Goal: Use online tool/utility: Utilize a website feature to perform a specific function

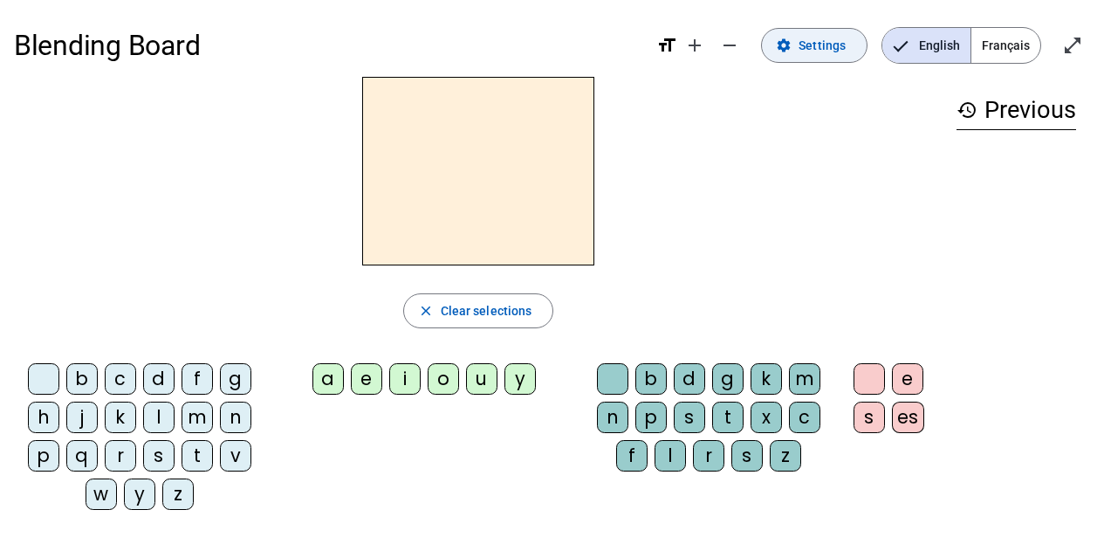
click at [815, 40] on span "Settings" at bounding box center [821, 45] width 47 height 21
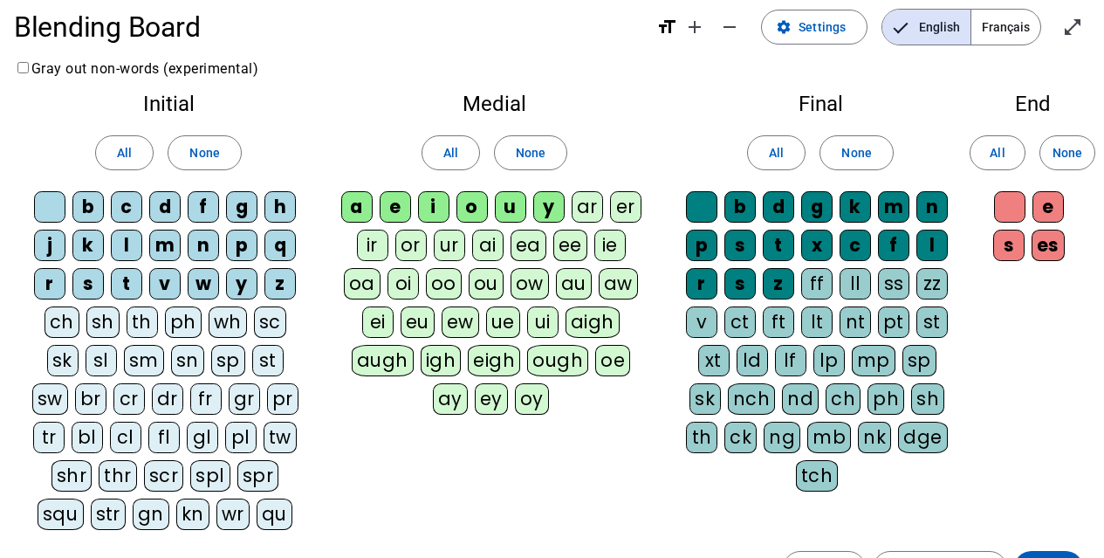
scroll to position [6, 0]
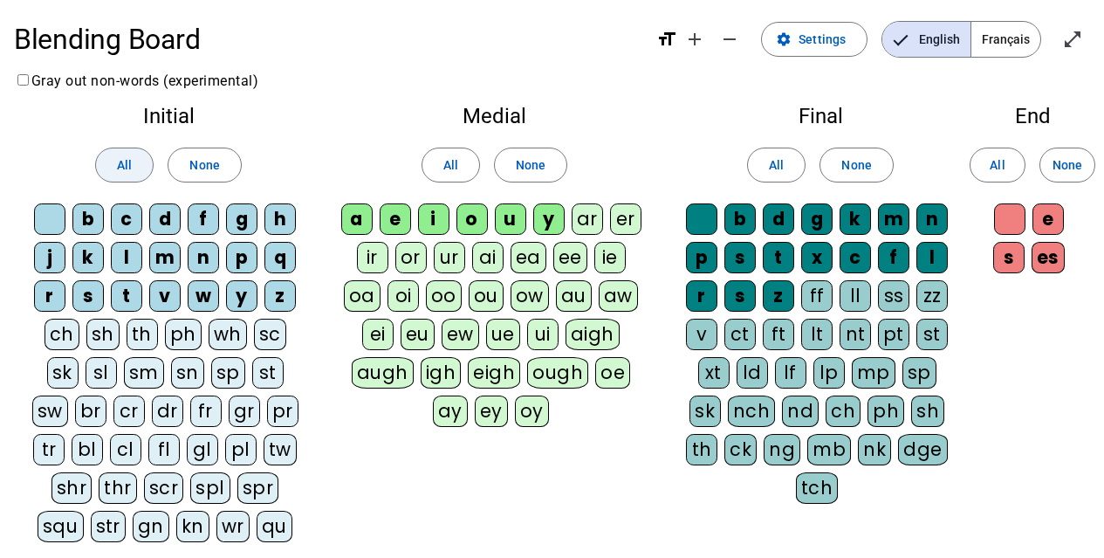
click at [129, 155] on span "All" at bounding box center [124, 164] width 15 height 21
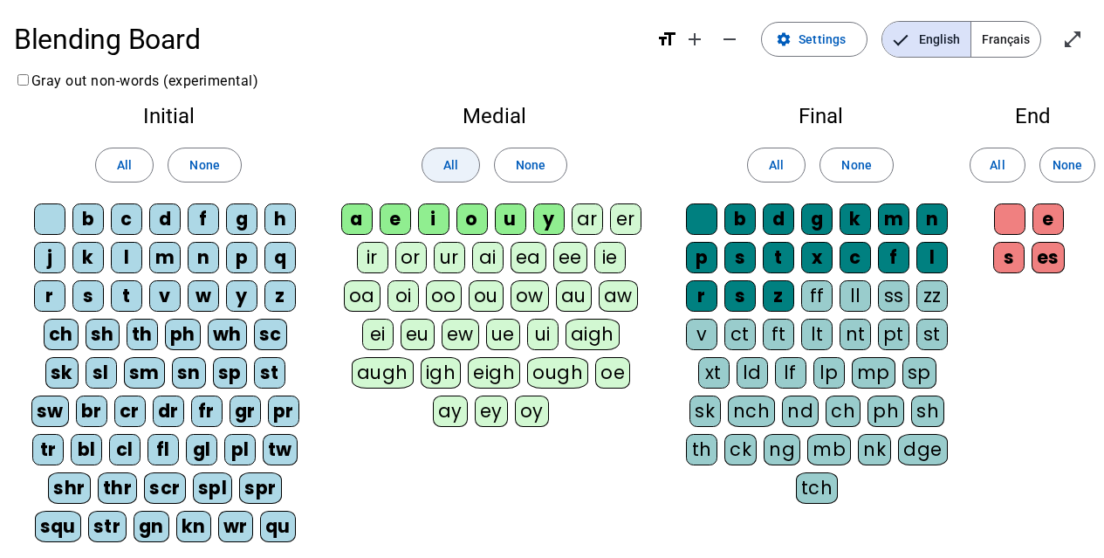
click at [457, 162] on span "All" at bounding box center [450, 164] width 15 height 21
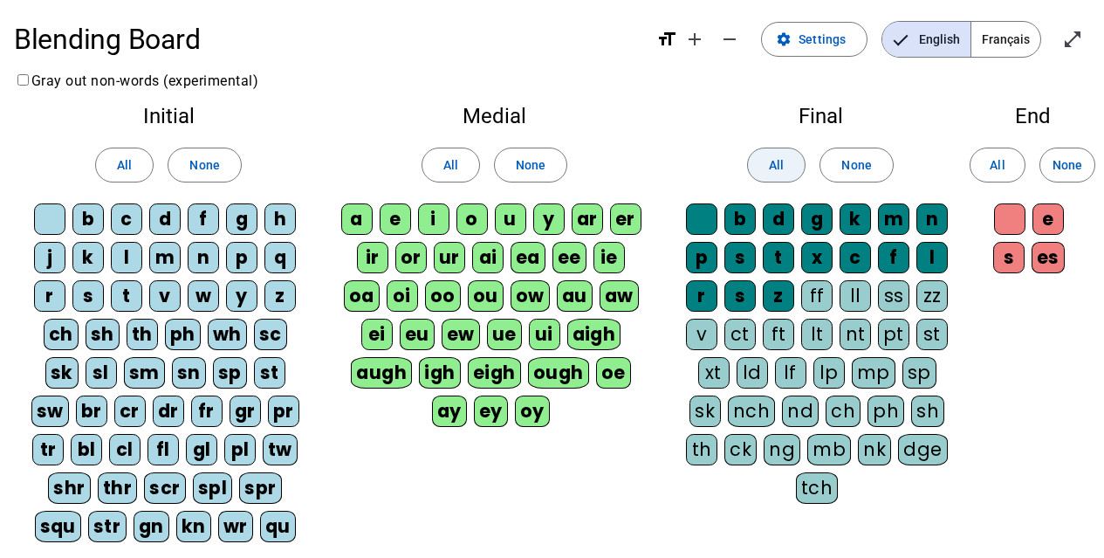
click at [780, 170] on span "All" at bounding box center [776, 164] width 15 height 21
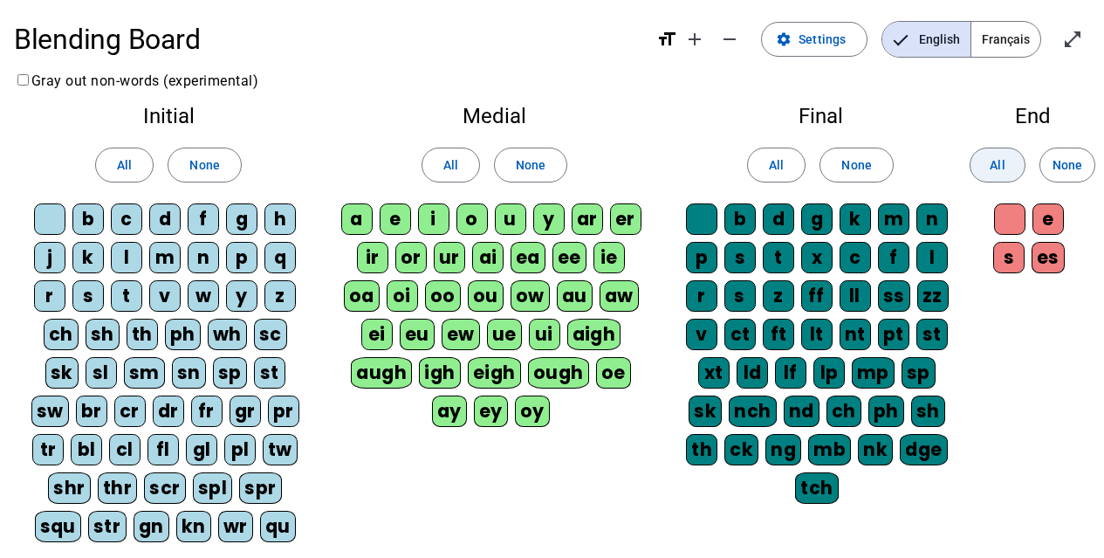
click at [989, 171] on span at bounding box center [997, 165] width 54 height 42
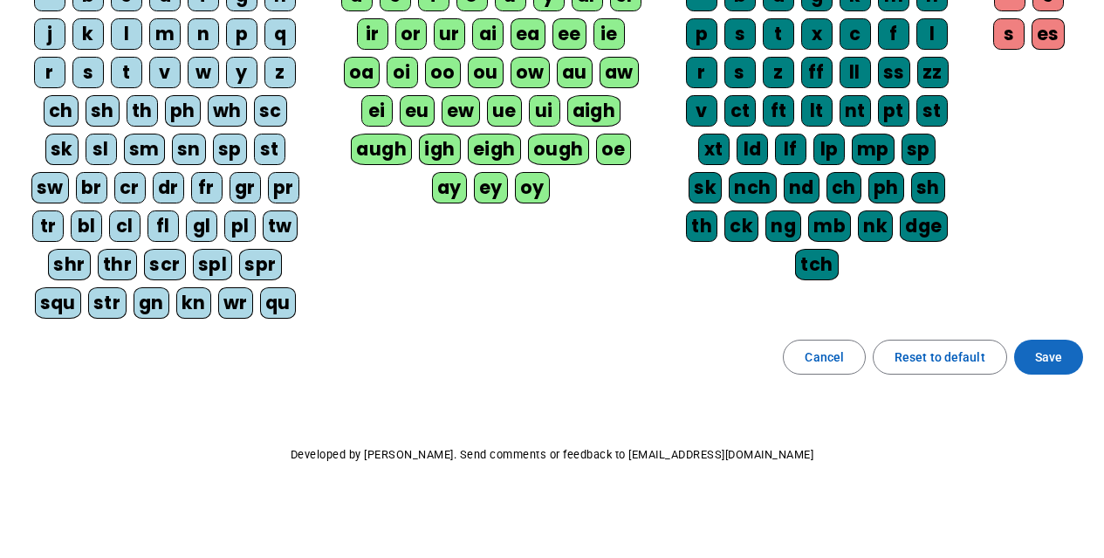
click at [1029, 365] on span at bounding box center [1048, 357] width 69 height 42
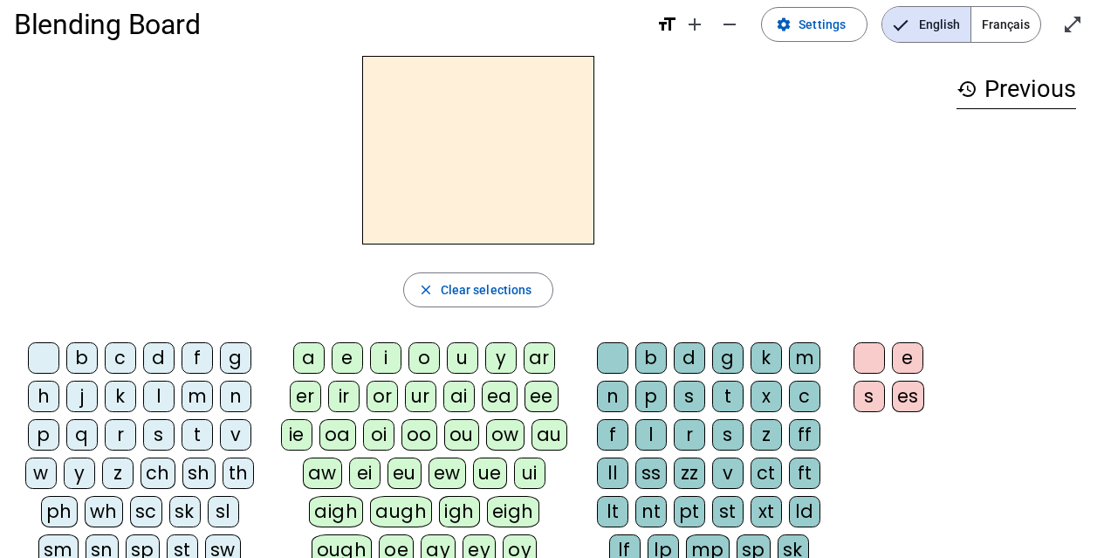
scroll to position [19, 0]
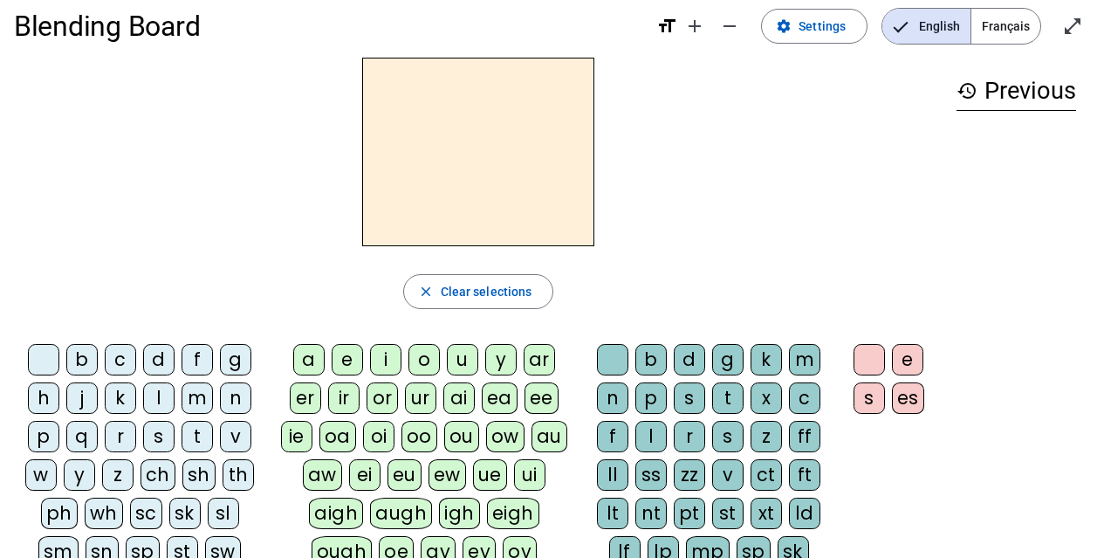
click at [51, 520] on div "ph" at bounding box center [59, 512] width 37 height 31
click at [304, 365] on div "a" at bounding box center [308, 359] width 31 height 31
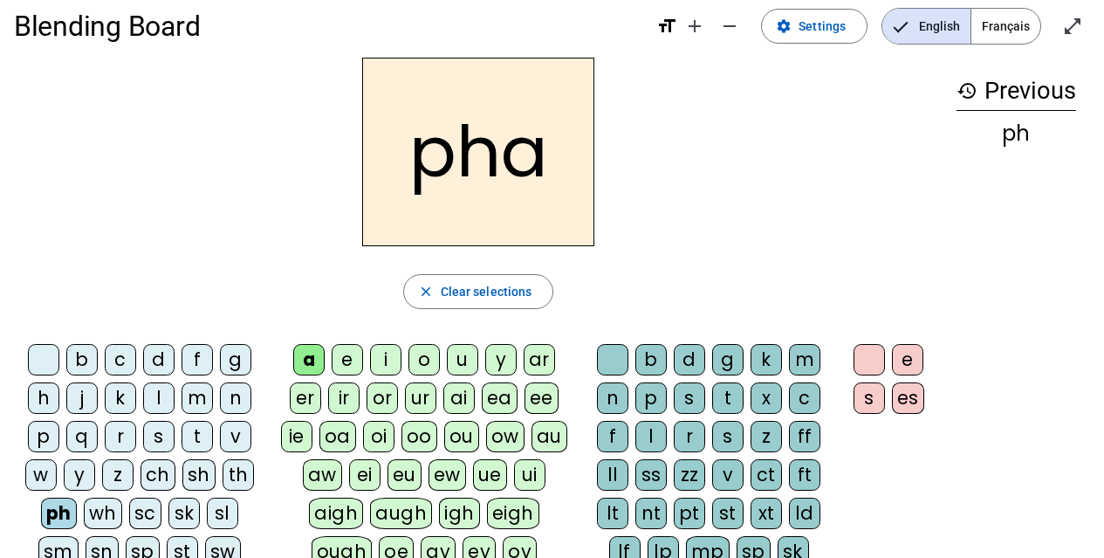
click at [685, 434] on div "r" at bounding box center [689, 436] width 31 height 31
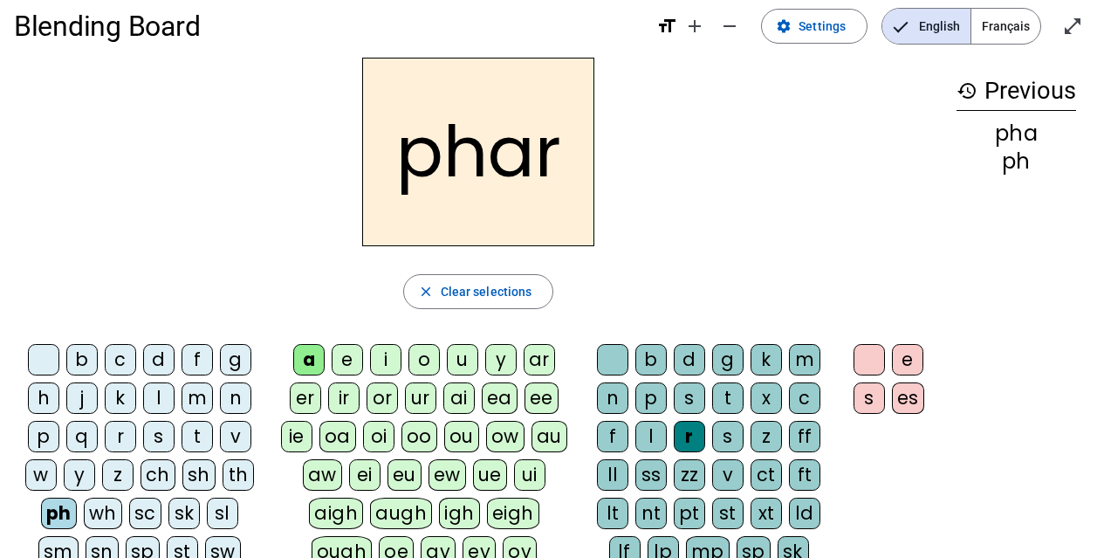
click at [917, 354] on div "e" at bounding box center [907, 359] width 31 height 31
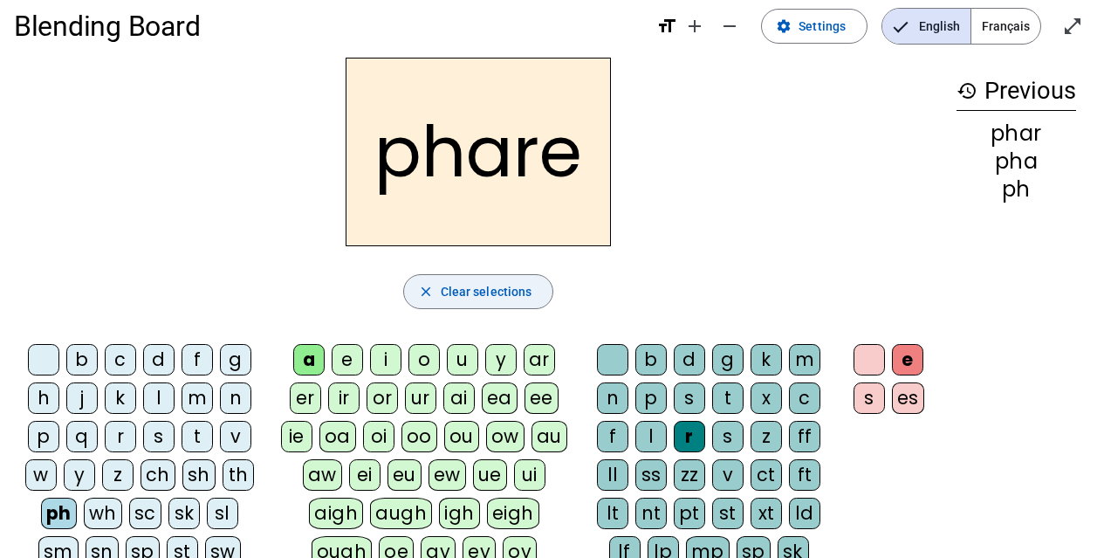
click at [477, 281] on span "Clear selections" at bounding box center [487, 291] width 92 height 21
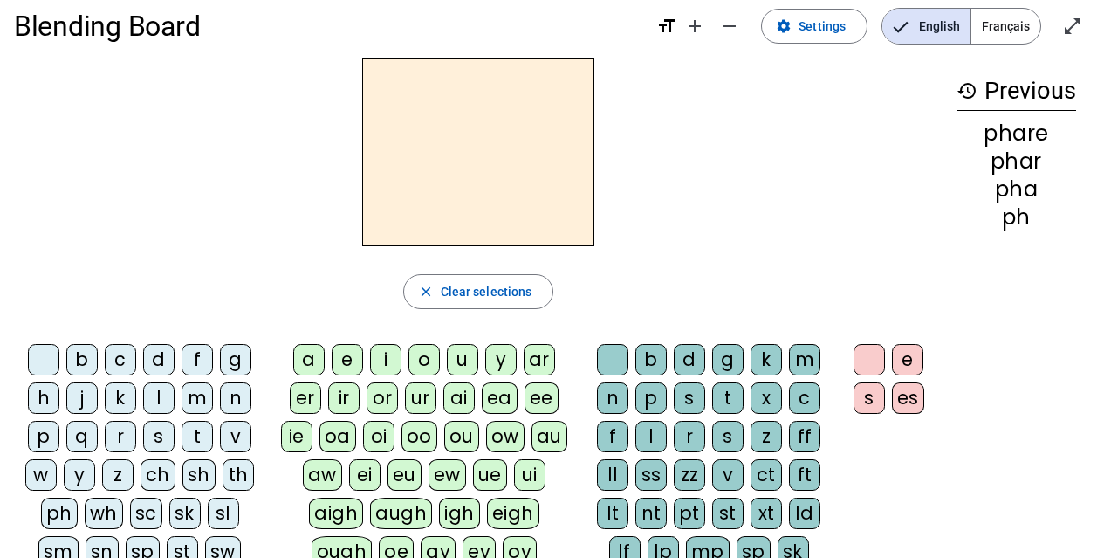
click at [63, 502] on div "ph" at bounding box center [59, 512] width 37 height 31
click at [306, 350] on div "a" at bounding box center [308, 359] width 31 height 31
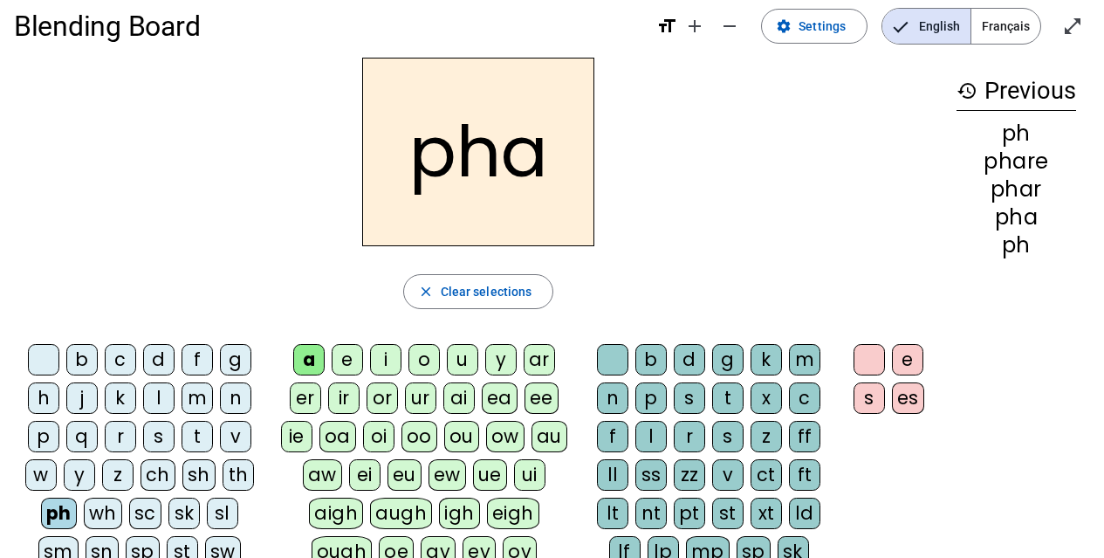
click at [691, 398] on div "s" at bounding box center [689, 397] width 31 height 31
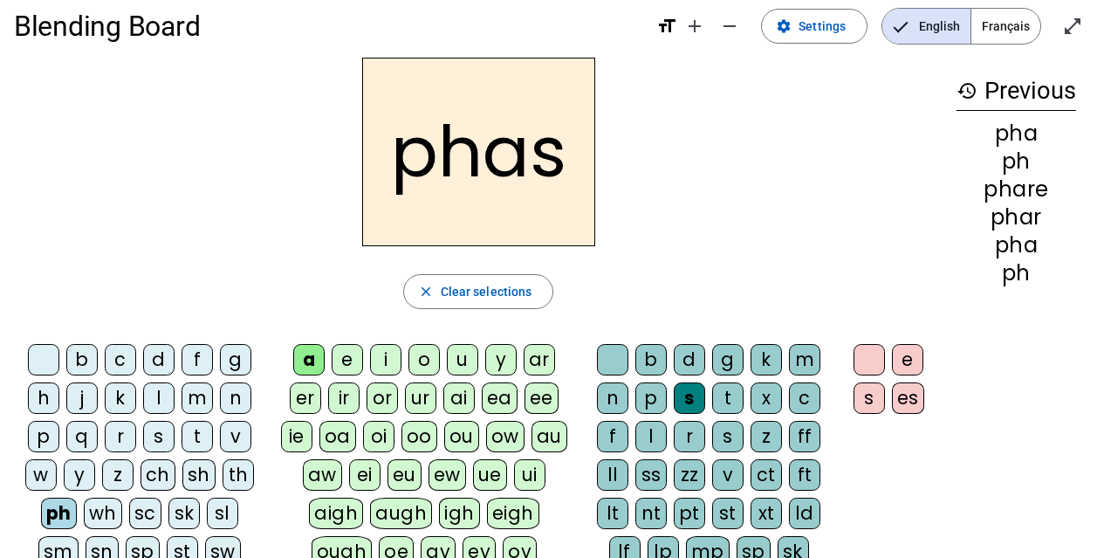
click at [895, 367] on div "e" at bounding box center [907, 359] width 31 height 31
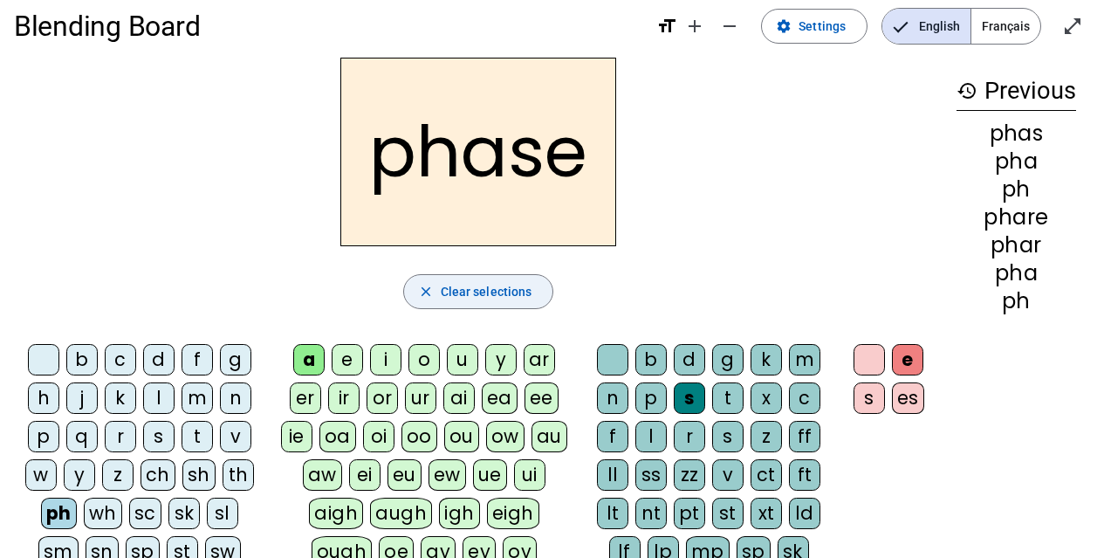
click at [502, 277] on span "button" at bounding box center [478, 291] width 149 height 42
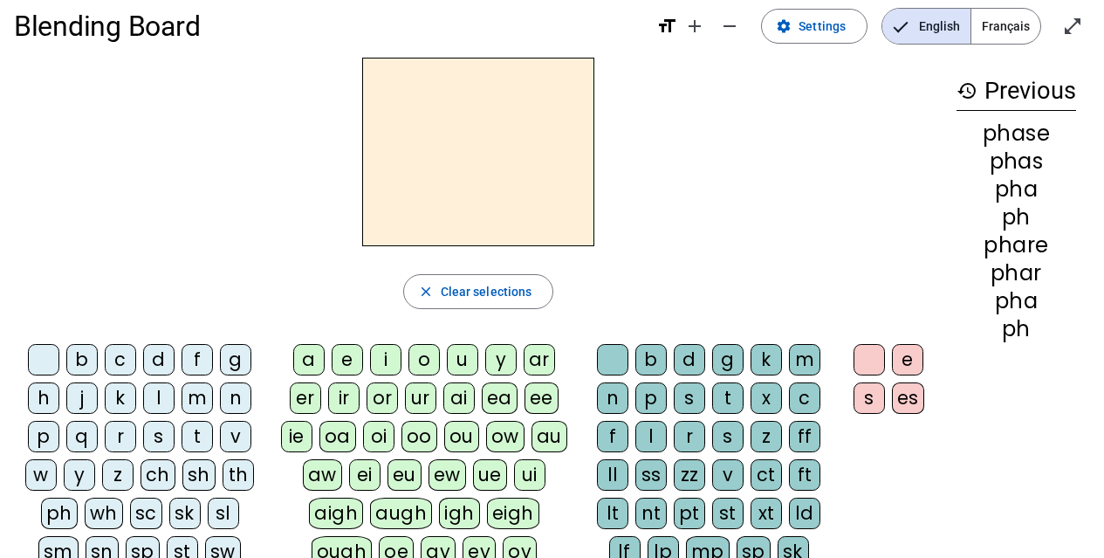
click at [122, 440] on div "r" at bounding box center [120, 436] width 31 height 31
click at [313, 362] on div "a" at bounding box center [308, 359] width 31 height 31
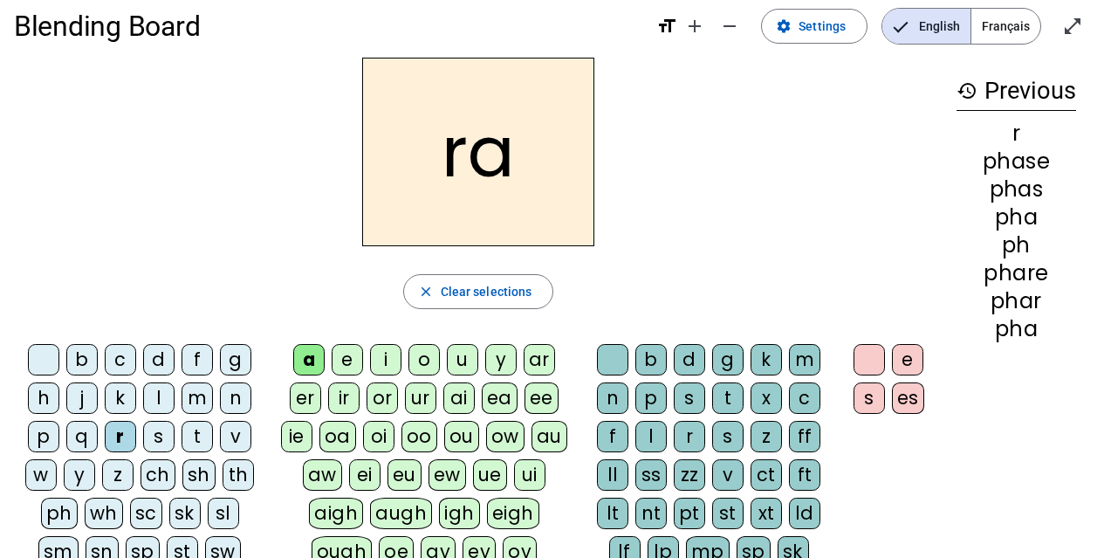
click at [699, 387] on div "s" at bounding box center [689, 397] width 31 height 31
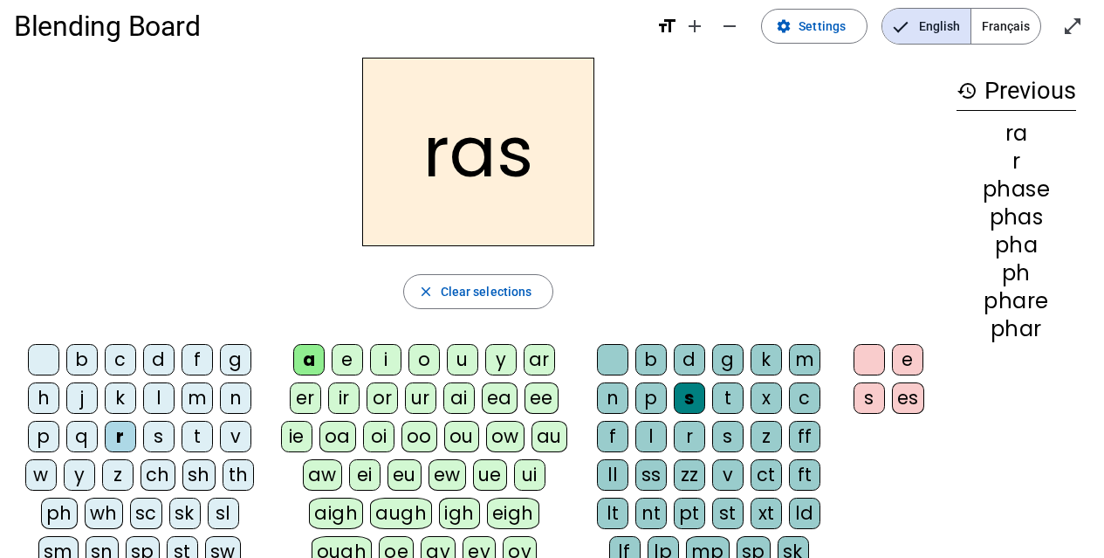
click at [920, 361] on div "e" at bounding box center [907, 359] width 31 height 31
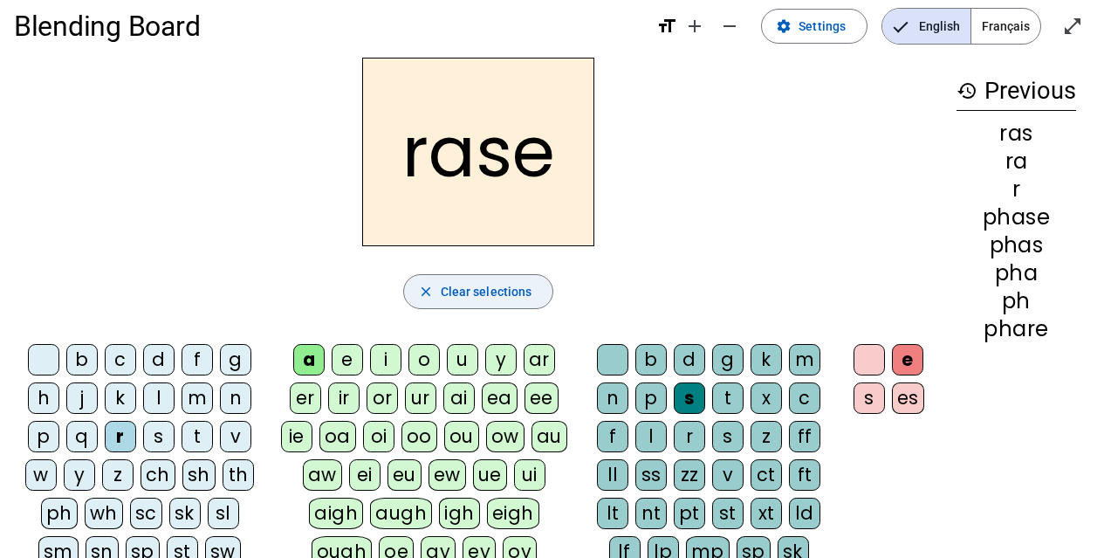
click at [522, 278] on span "button" at bounding box center [478, 291] width 149 height 42
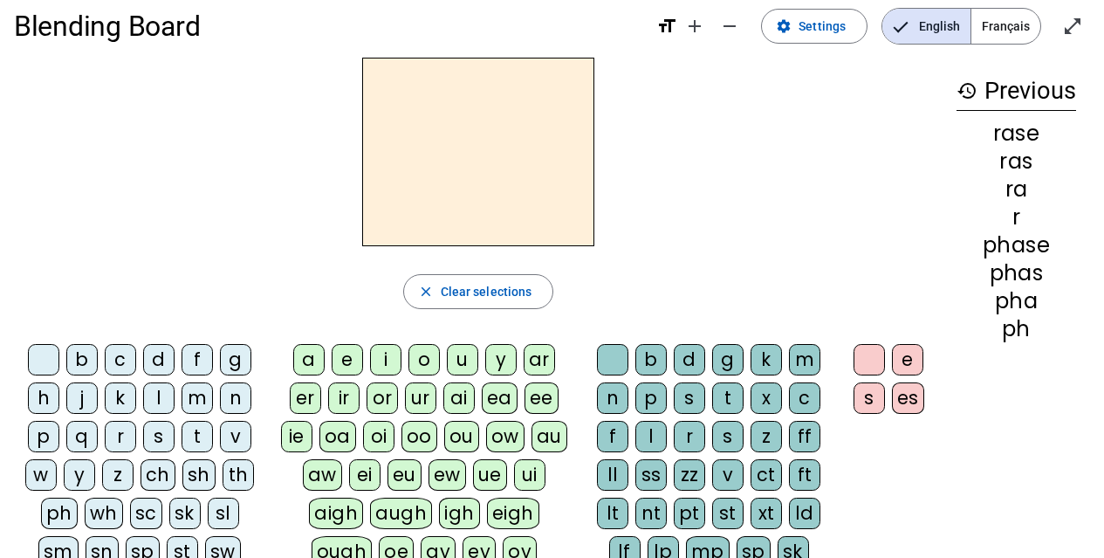
click at [118, 435] on div "r" at bounding box center [120, 436] width 31 height 31
click at [303, 359] on div "a" at bounding box center [308, 359] width 31 height 31
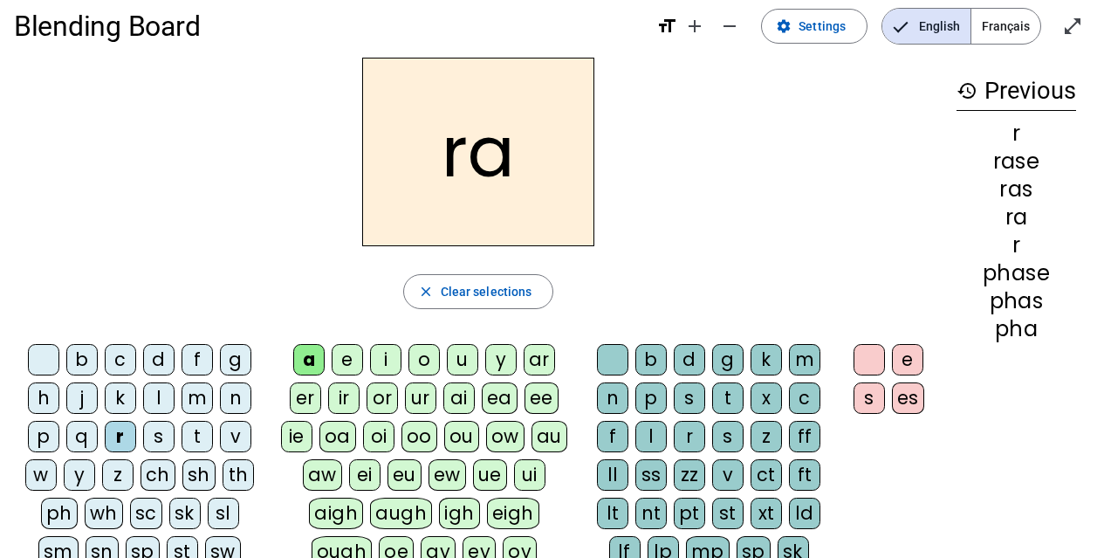
click at [724, 349] on div "g" at bounding box center [727, 359] width 31 height 31
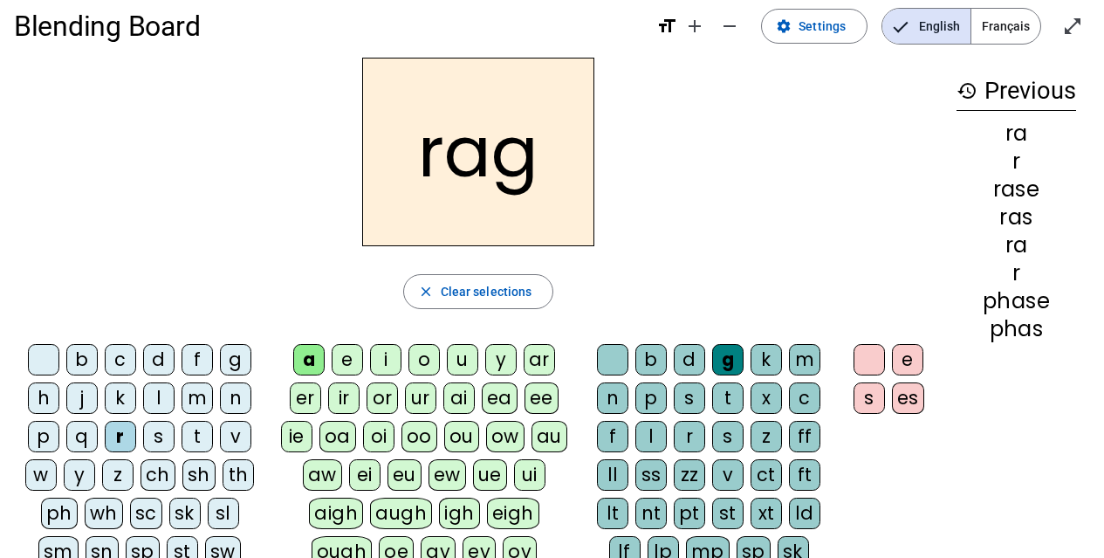
click at [917, 361] on div "e" at bounding box center [907, 359] width 31 height 31
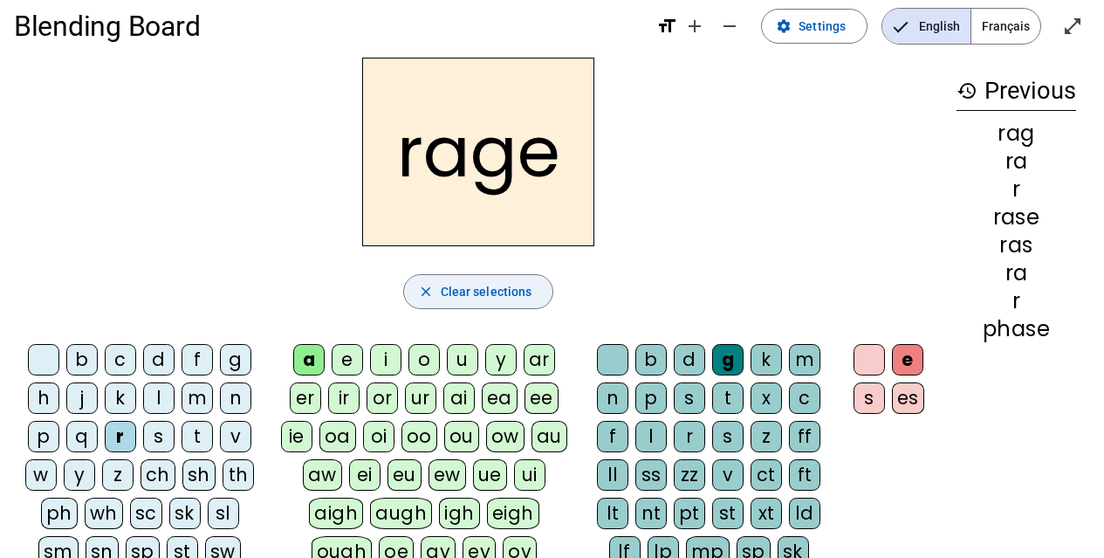
click at [520, 276] on span "button" at bounding box center [478, 291] width 149 height 42
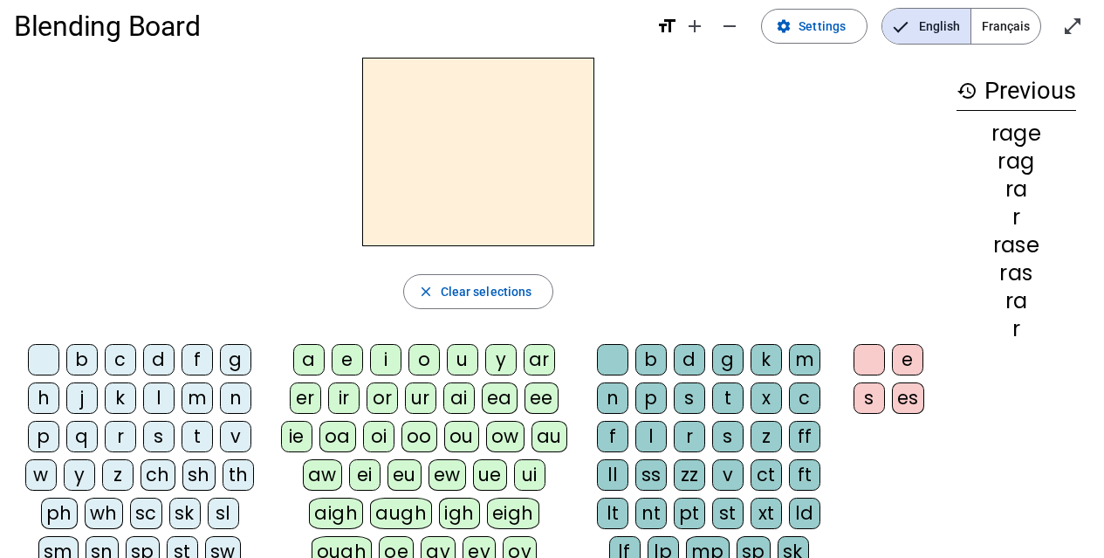
click at [244, 393] on div "n" at bounding box center [235, 397] width 31 height 31
click at [310, 364] on div "a" at bounding box center [308, 359] width 31 height 31
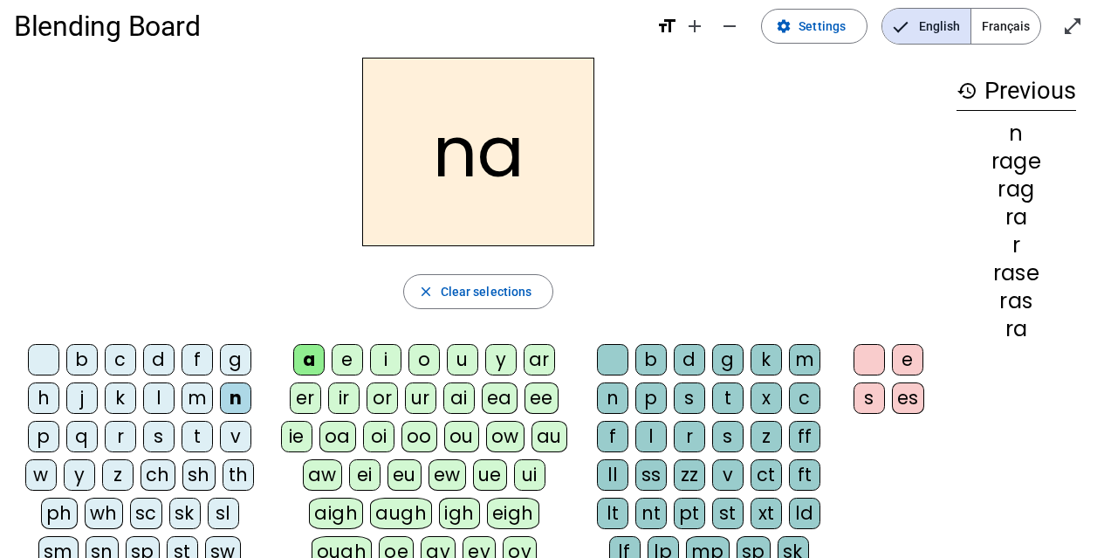
click at [735, 360] on div "g" at bounding box center [727, 359] width 31 height 31
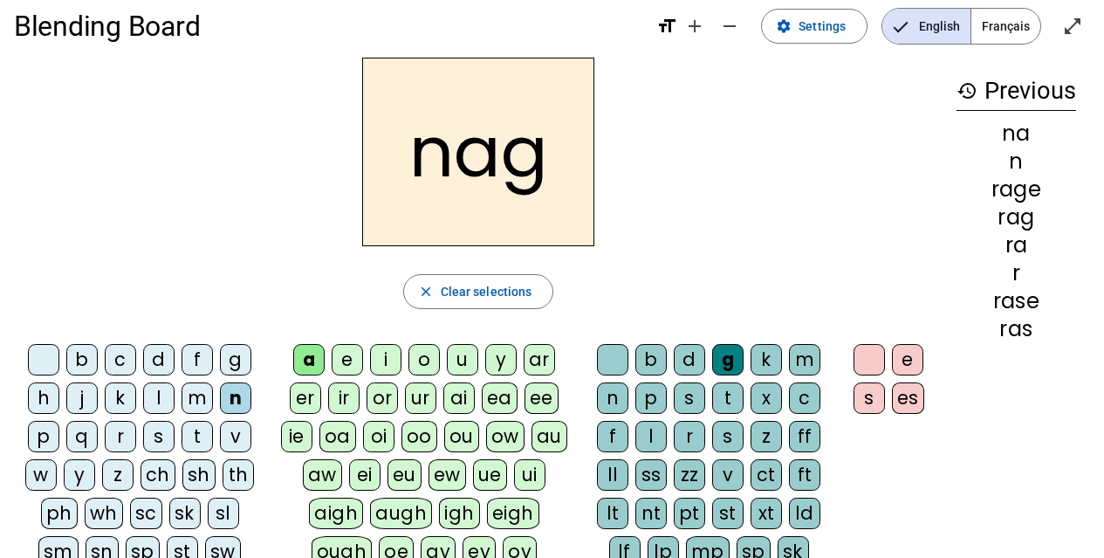
click at [906, 356] on div "e" at bounding box center [907, 359] width 31 height 31
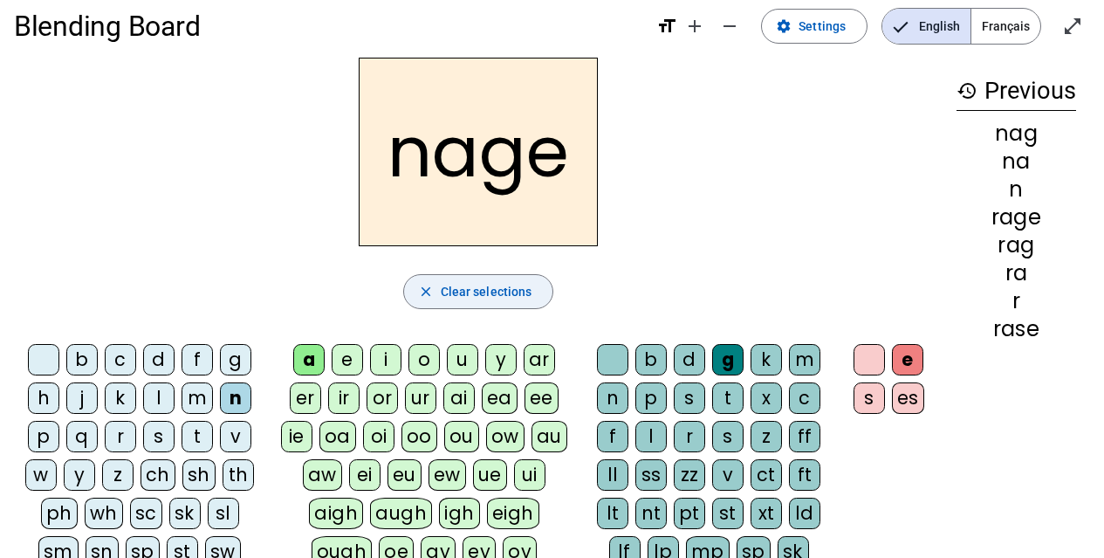
click at [448, 277] on span "button" at bounding box center [478, 291] width 149 height 42
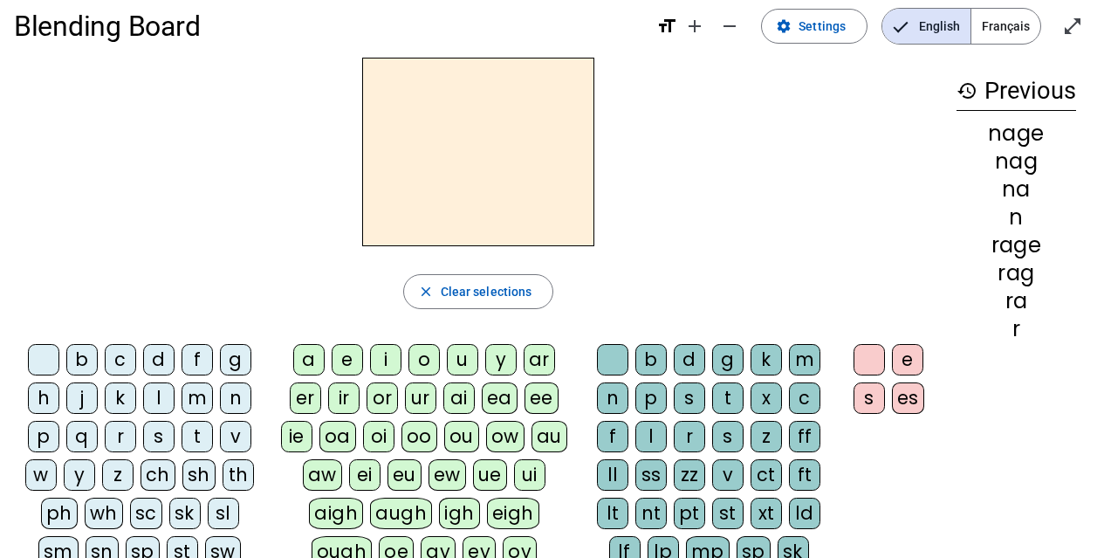
click at [38, 434] on div "p" at bounding box center [43, 436] width 31 height 31
click at [314, 356] on div "a" at bounding box center [308, 359] width 31 height 31
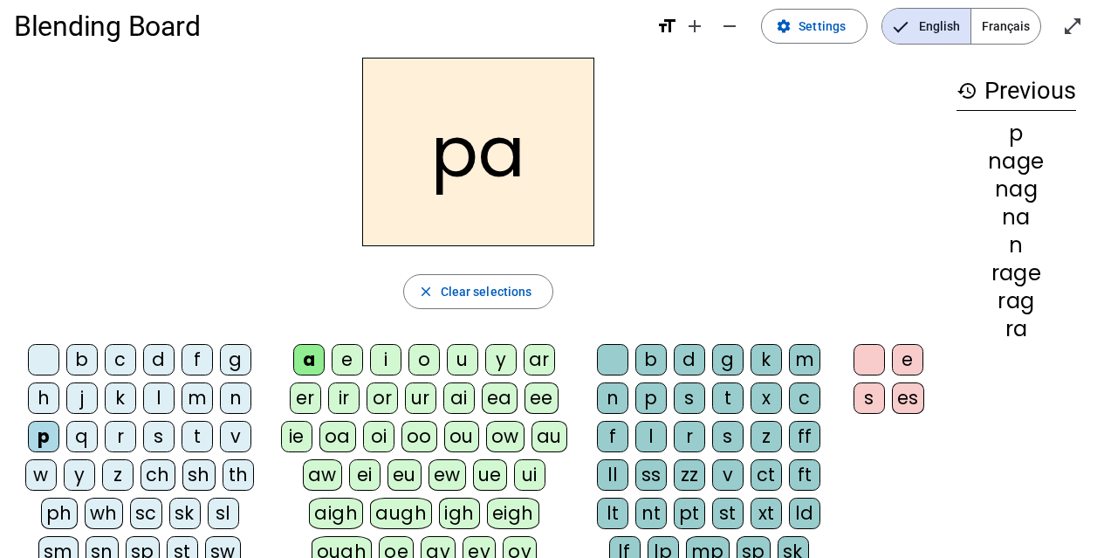
click at [724, 362] on div "g" at bounding box center [727, 359] width 31 height 31
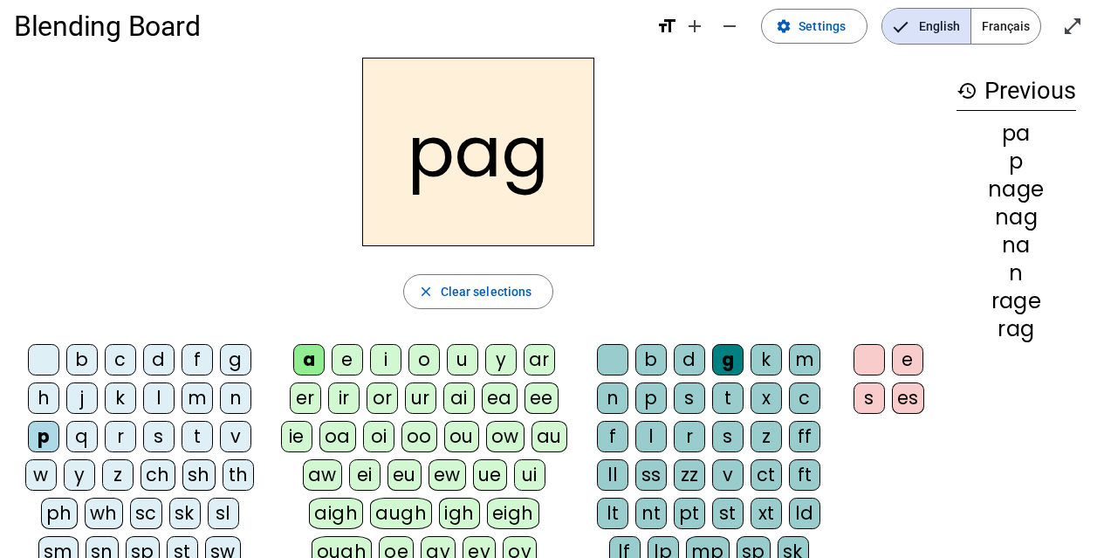
click at [907, 351] on div "e" at bounding box center [907, 359] width 31 height 31
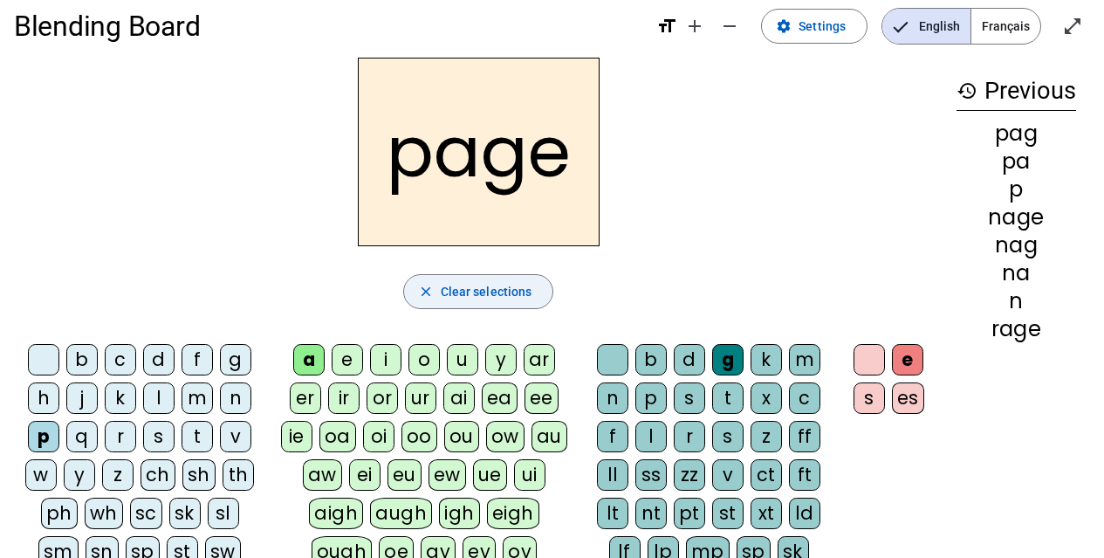
click at [500, 280] on span "button" at bounding box center [478, 291] width 149 height 42
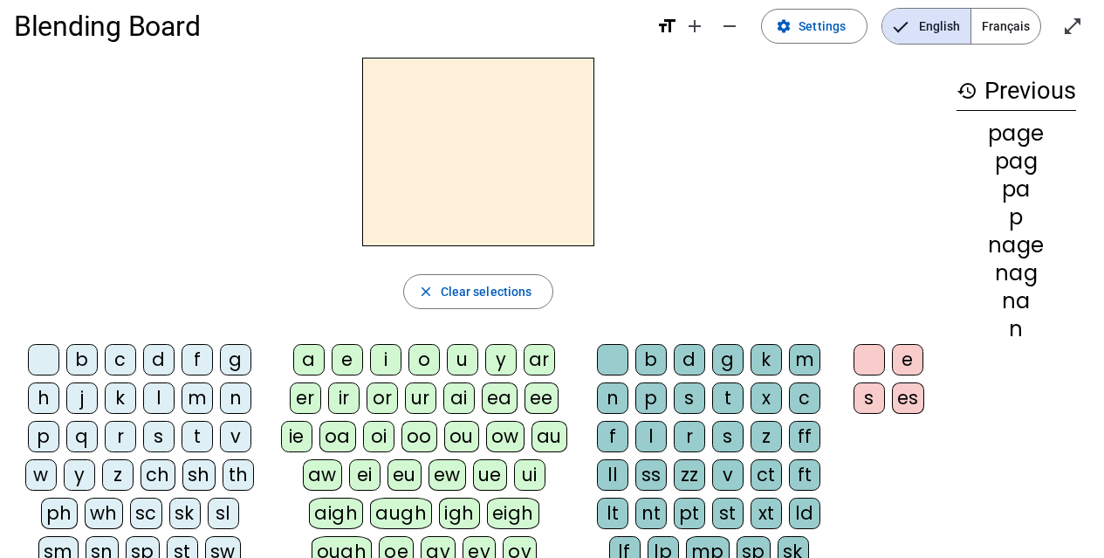
click at [49, 428] on div "p" at bounding box center [43, 436] width 31 height 31
click at [301, 365] on div "a" at bounding box center [308, 359] width 31 height 31
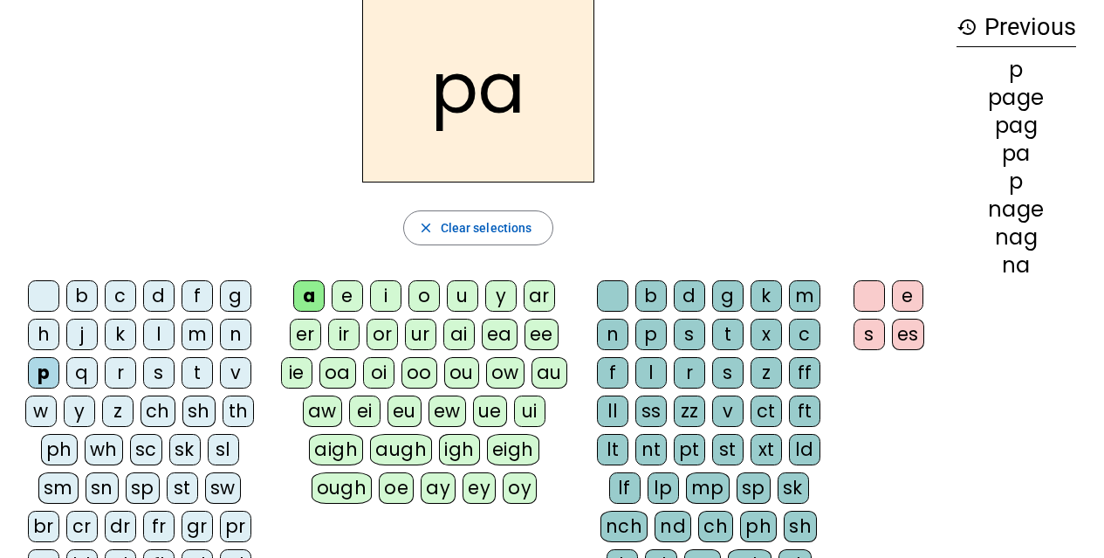
scroll to position [92, 0]
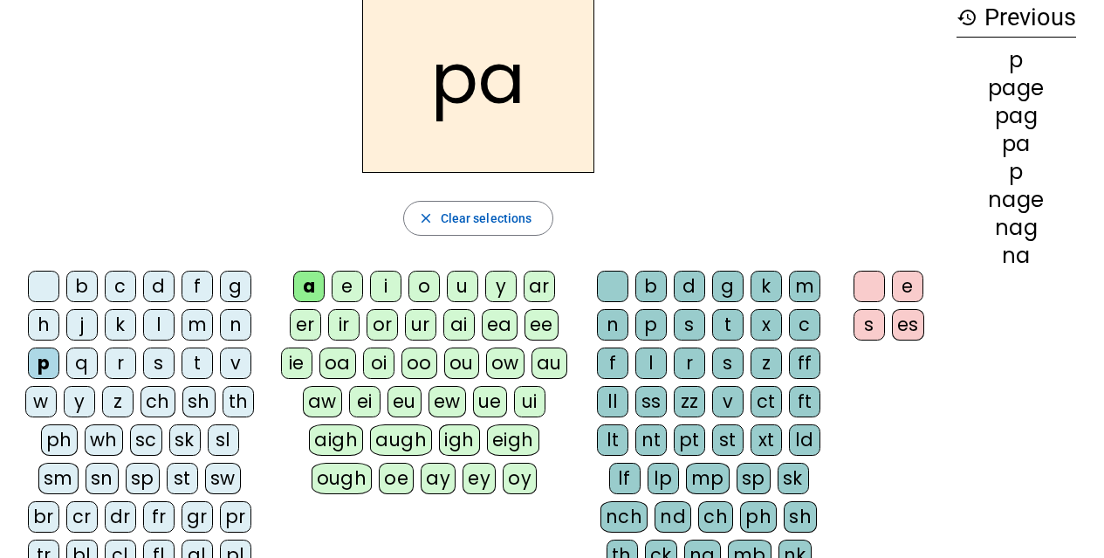
click at [726, 403] on div "v" at bounding box center [727, 401] width 31 height 31
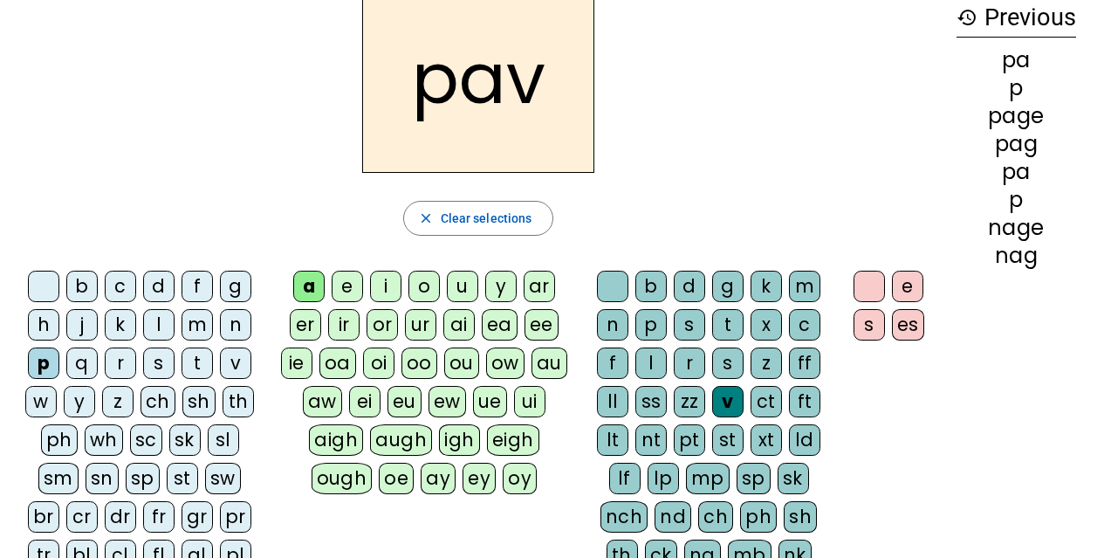
click at [906, 285] on div "e" at bounding box center [907, 285] width 31 height 31
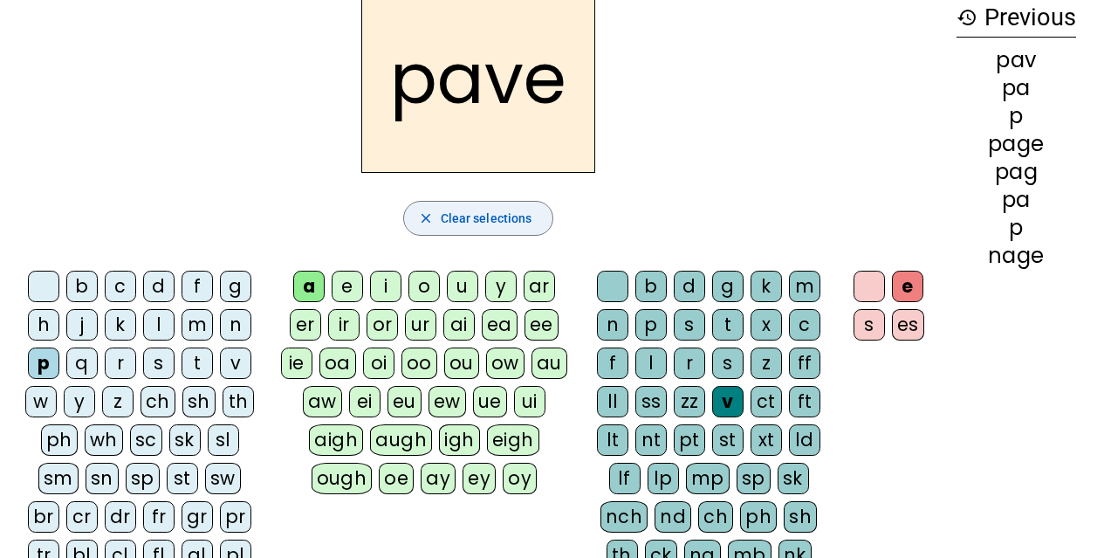
click at [475, 227] on span "Clear selections" at bounding box center [487, 218] width 92 height 21
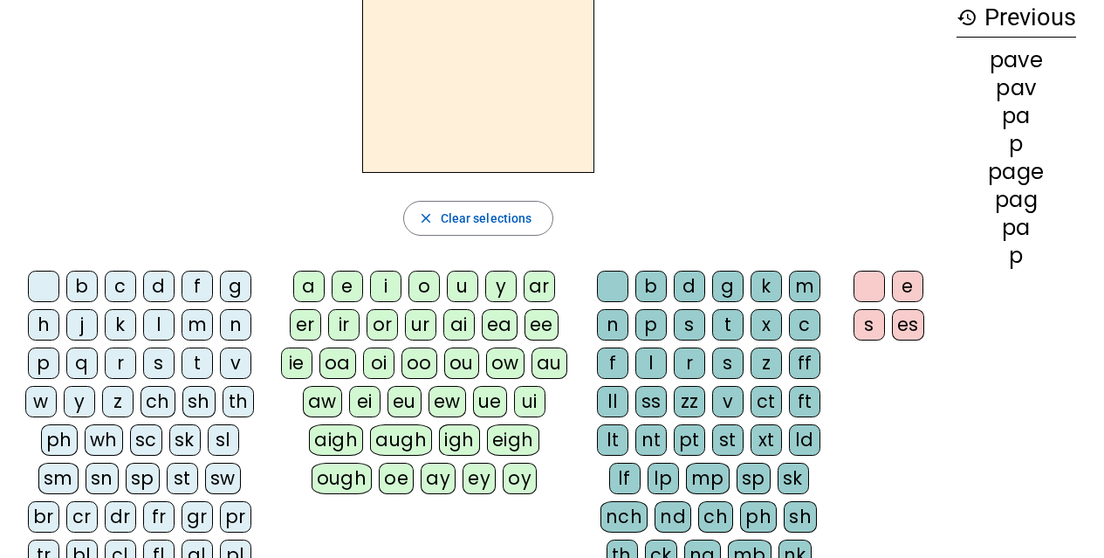
click at [165, 328] on div "l" at bounding box center [158, 324] width 31 height 31
click at [312, 277] on div "a" at bounding box center [308, 285] width 31 height 31
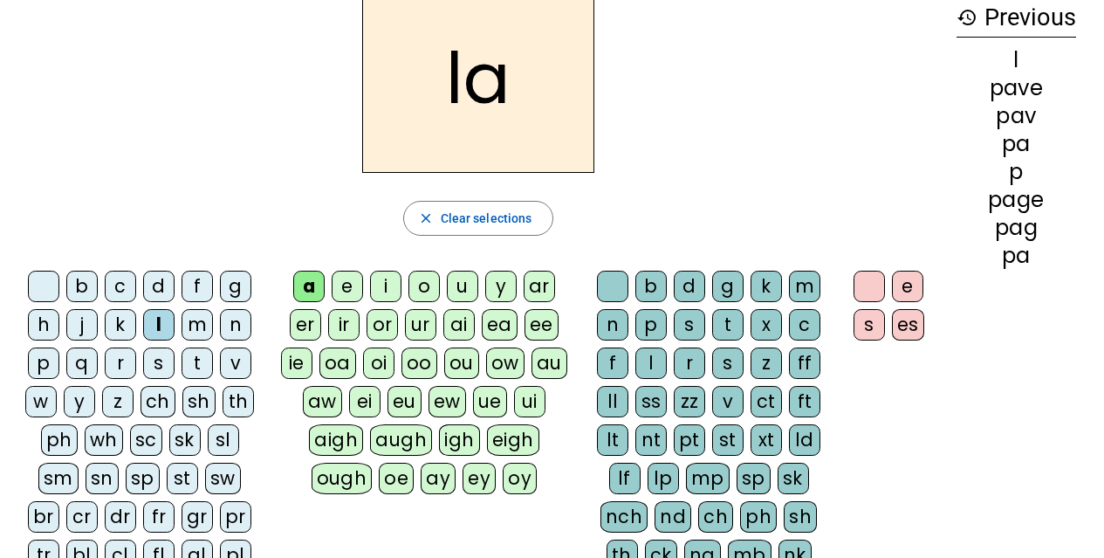
click at [730, 407] on div "v" at bounding box center [727, 401] width 31 height 31
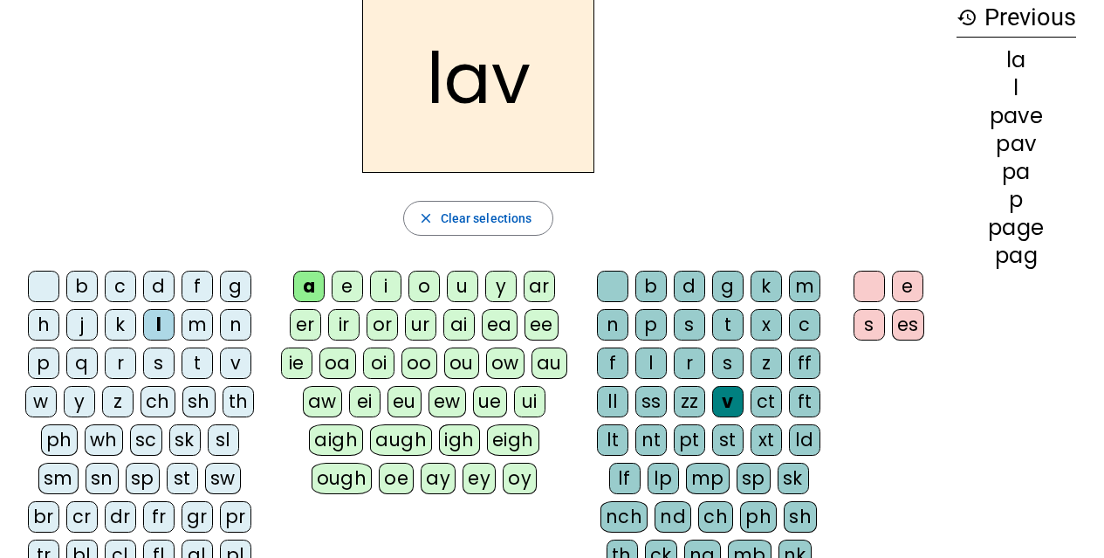
click at [906, 291] on div "e" at bounding box center [907, 285] width 31 height 31
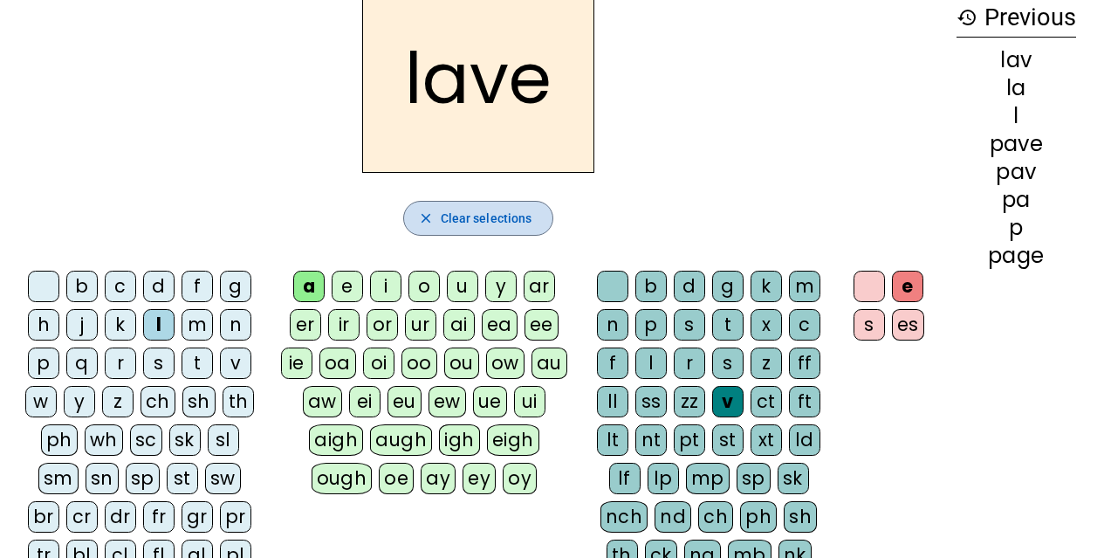
click at [538, 213] on span "button" at bounding box center [478, 218] width 149 height 42
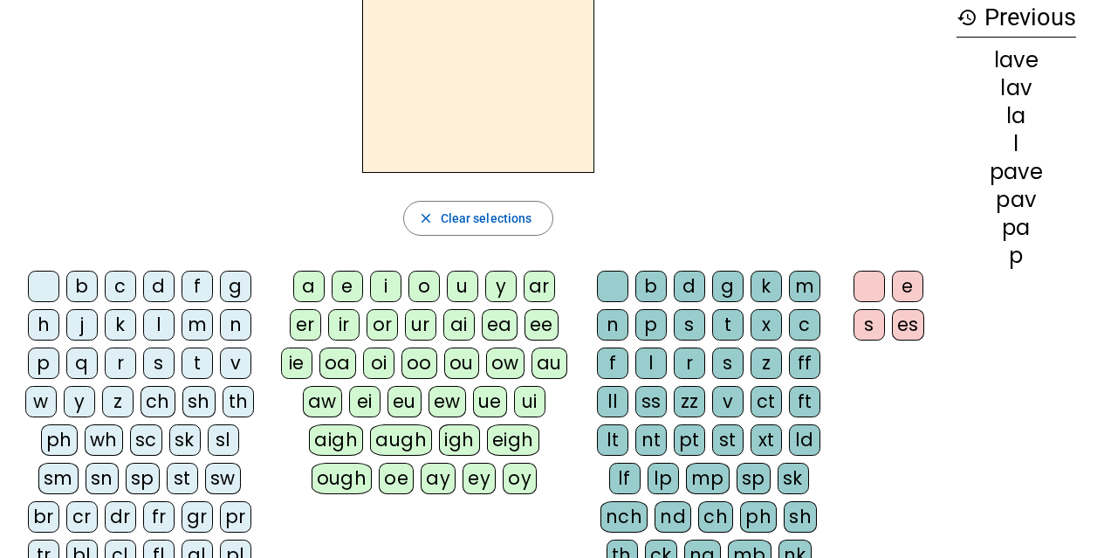
click at [133, 287] on div "c" at bounding box center [120, 285] width 31 height 31
click at [458, 288] on div "u" at bounding box center [462, 285] width 31 height 31
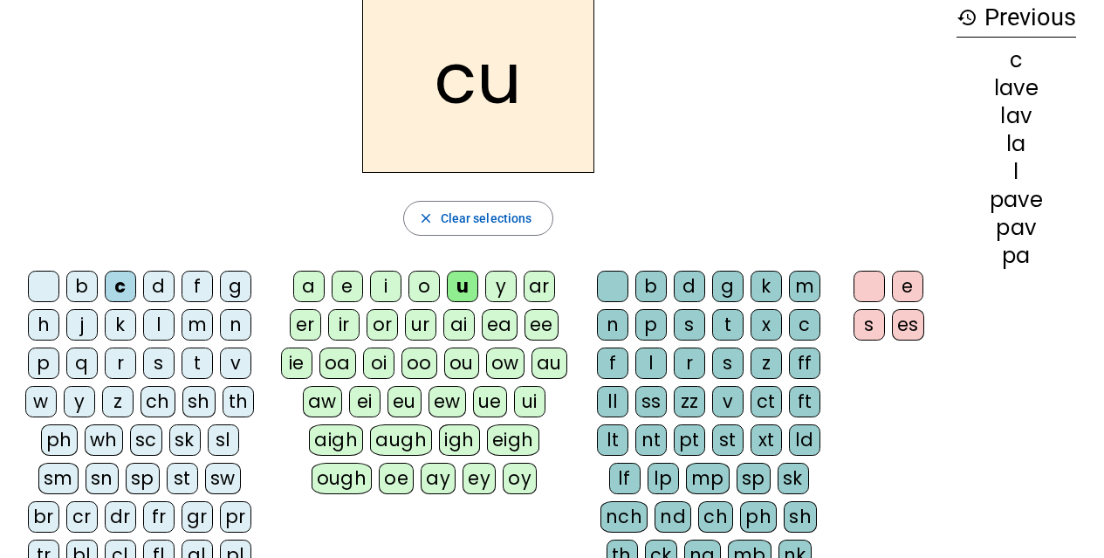
click at [737, 404] on div "v" at bounding box center [727, 401] width 31 height 31
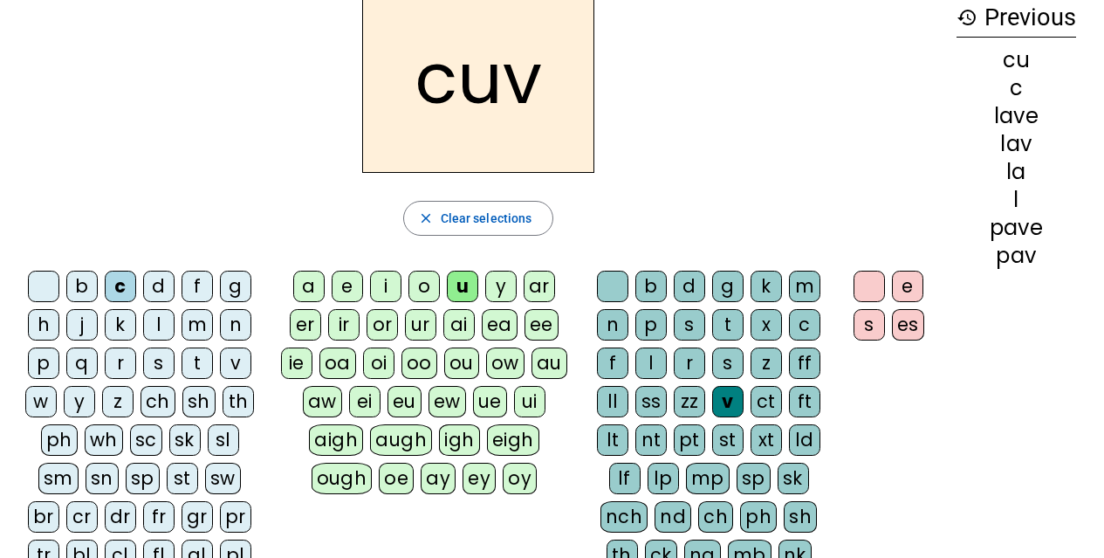
click at [911, 287] on div "e" at bounding box center [907, 285] width 31 height 31
